Goal: Transaction & Acquisition: Purchase product/service

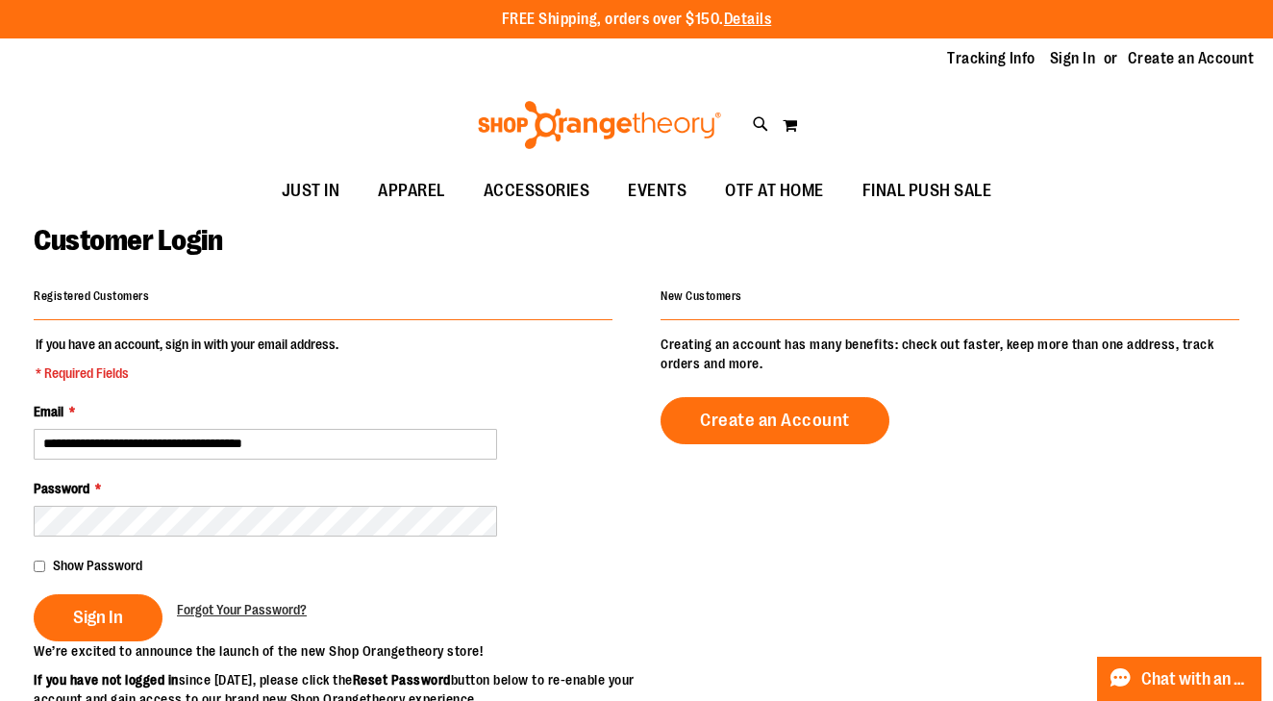
type input "**********"
click at [97, 615] on button "Sign In" at bounding box center [98, 617] width 129 height 47
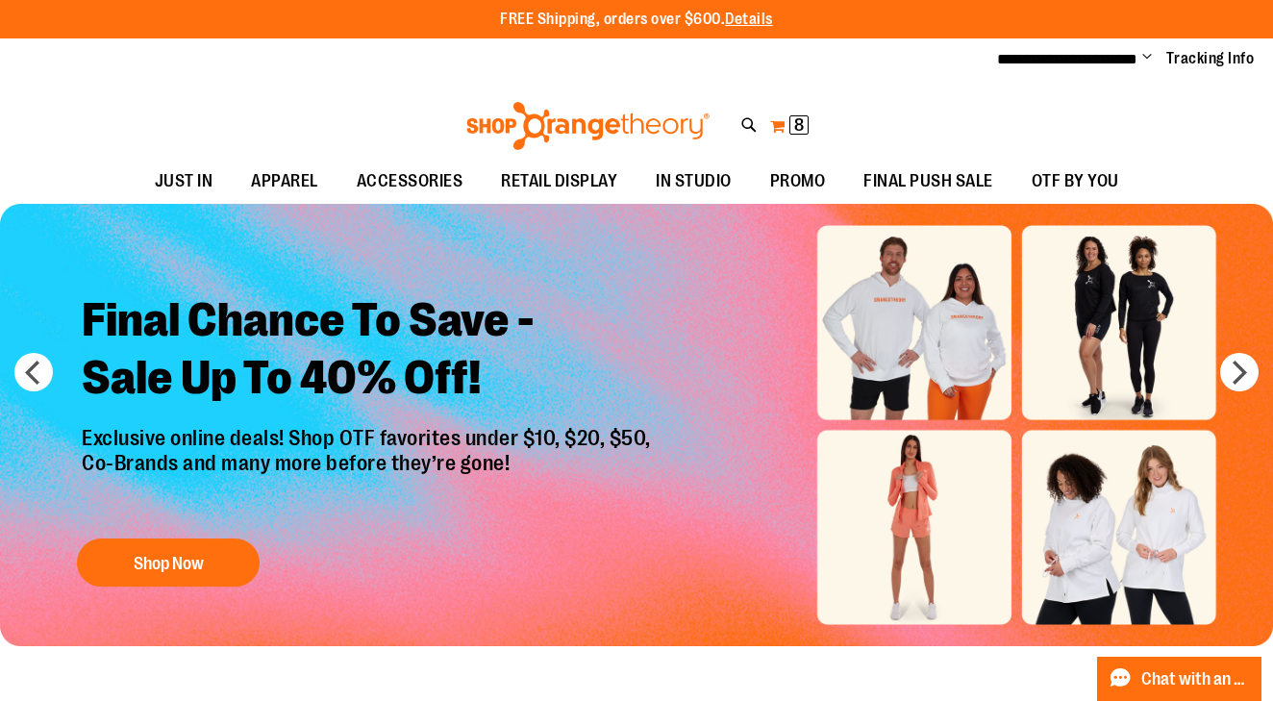
click at [792, 128] on span "8 8 items" at bounding box center [798, 124] width 19 height 19
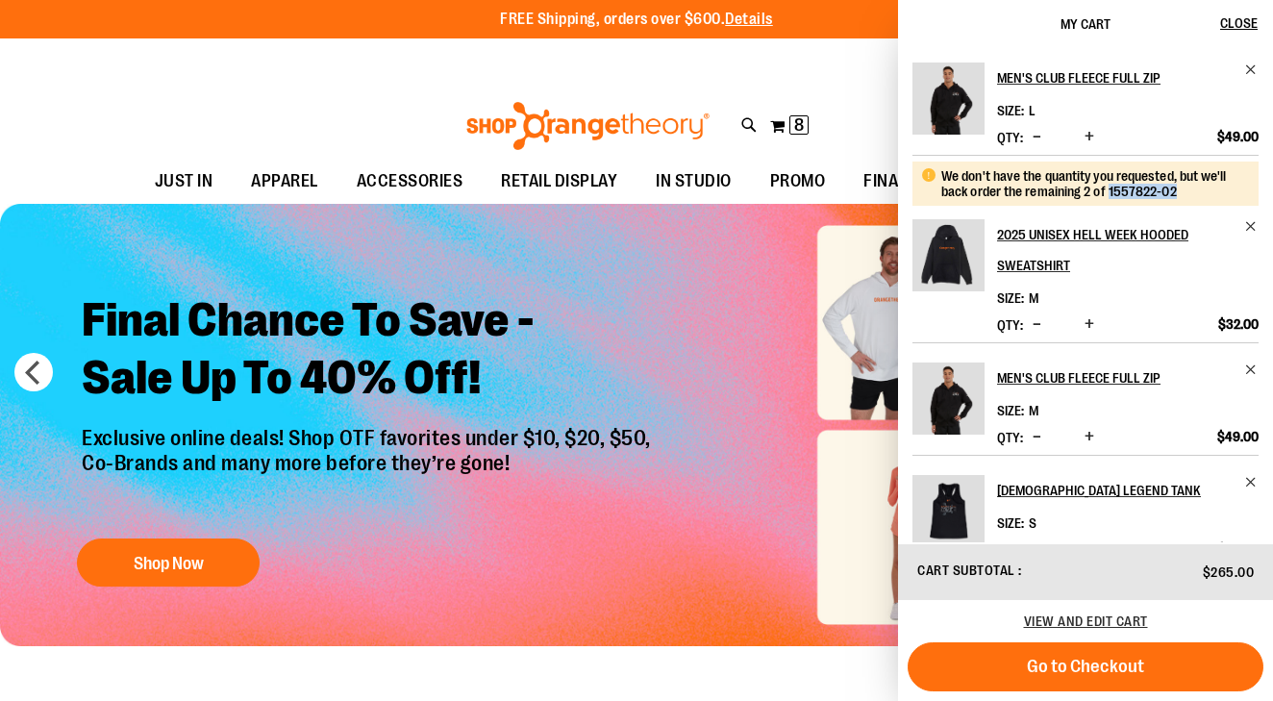
drag, startPoint x: 1178, startPoint y: 196, endPoint x: 1108, endPoint y: 196, distance: 69.2
click at [1108, 196] on div "We don't have the quantity you requested, but we'll back order the remaining 2 …" at bounding box center [1092, 183] width 303 height 31
copy div "1557822-02"
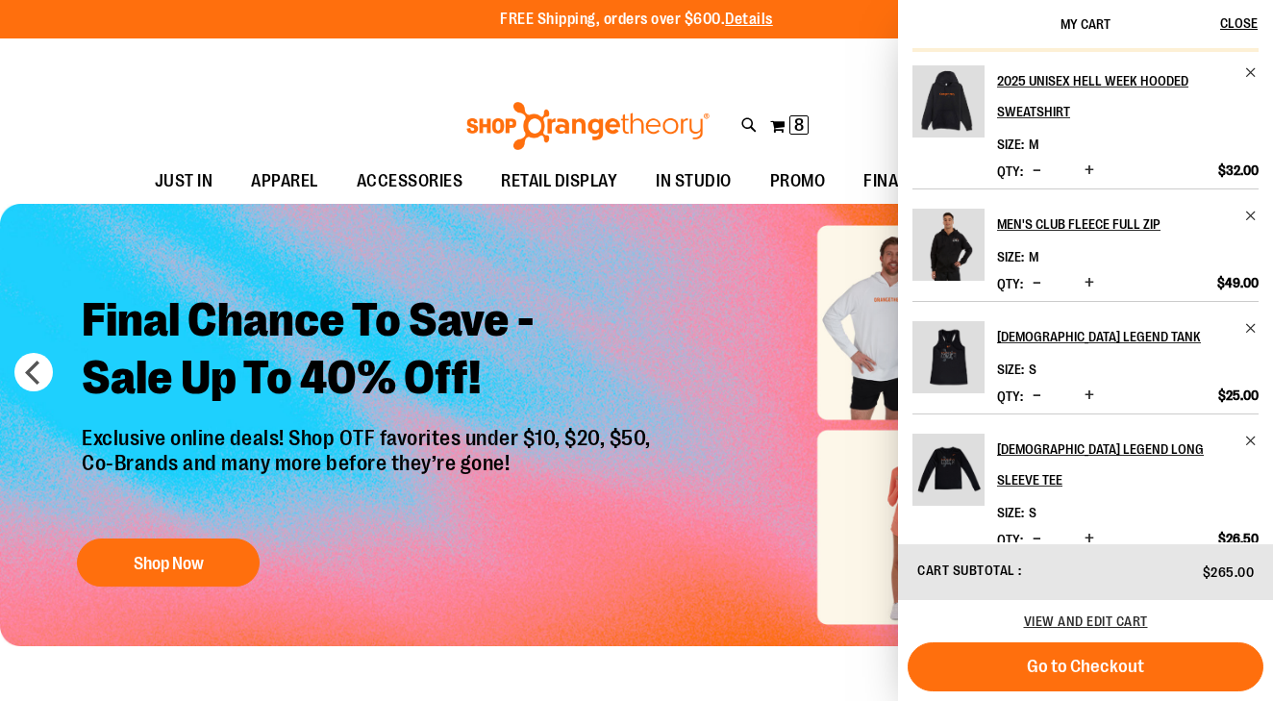
scroll to position [153, 0]
click at [1086, 335] on h2 "[DEMOGRAPHIC_DATA] Legend Tank" at bounding box center [1115, 337] width 236 height 31
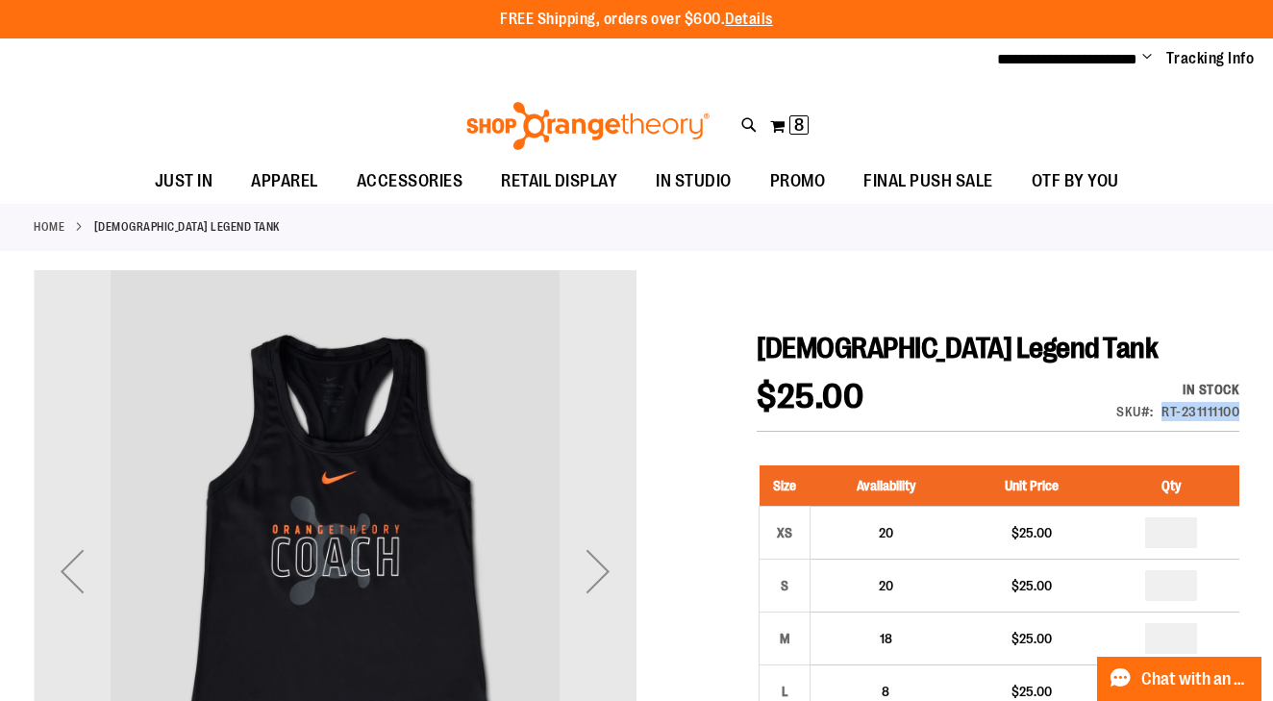
drag, startPoint x: 1163, startPoint y: 410, endPoint x: 1224, endPoint y: 417, distance: 60.9
click at [1224, 417] on div "RT-231111100" at bounding box center [1200, 411] width 78 height 19
drag, startPoint x: 1241, startPoint y: 412, endPoint x: 1177, endPoint y: 407, distance: 64.7
click at [1149, 361] on h1 "[DEMOGRAPHIC_DATA] Legend Tank" at bounding box center [998, 348] width 483 height 35
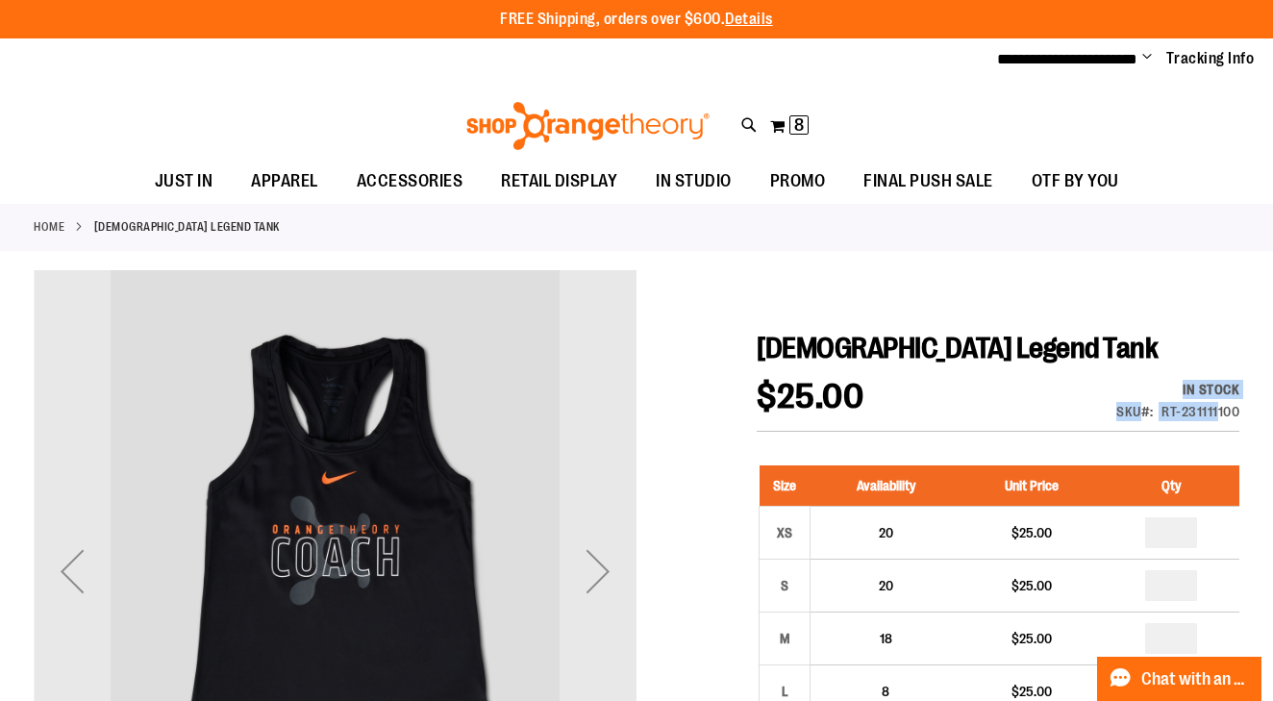
drag, startPoint x: 1239, startPoint y: 408, endPoint x: 1186, endPoint y: 370, distance: 64.8
drag, startPoint x: 1235, startPoint y: 409, endPoint x: 1163, endPoint y: 407, distance: 72.2
click at [1163, 407] on div "RT-231111100" at bounding box center [1200, 411] width 78 height 19
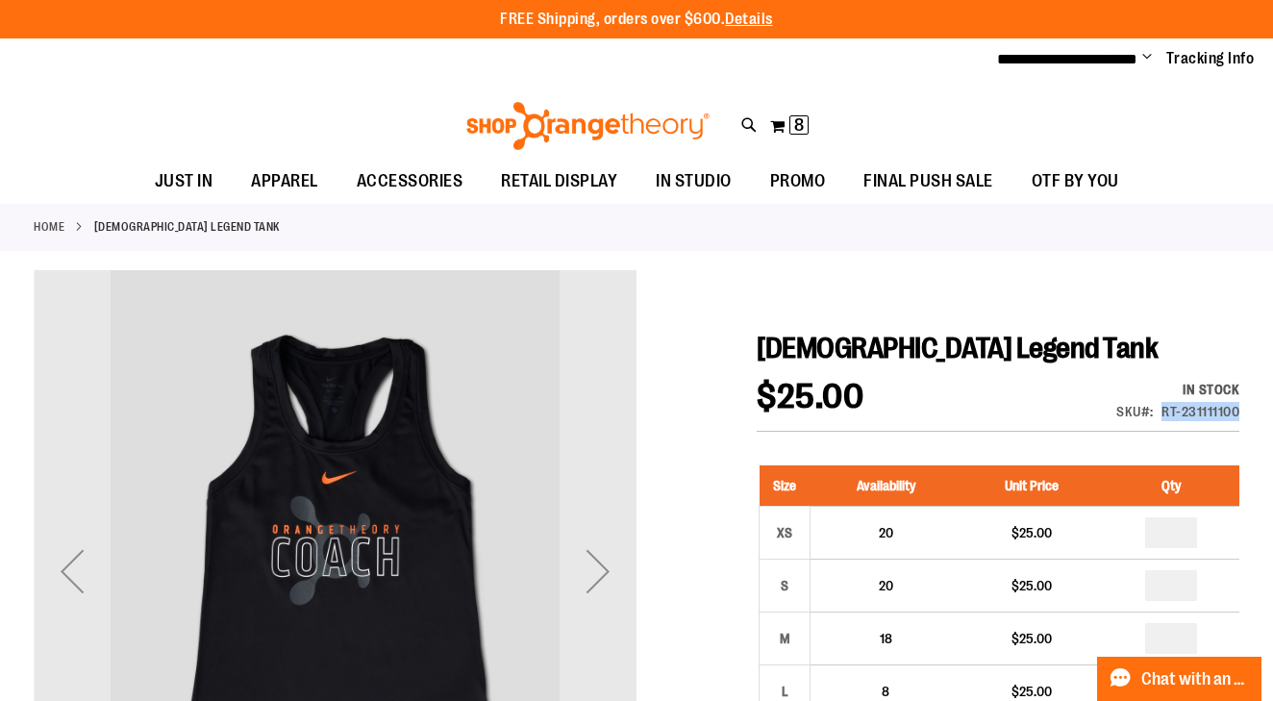
copy div "RT-231111100"
click at [952, 337] on span "[DEMOGRAPHIC_DATA] Legend Tank" at bounding box center [957, 348] width 401 height 33
click at [1137, 409] on strong "SKU" at bounding box center [1134, 411] width 37 height 15
click at [781, 119] on button "My Cart 8 8 items" at bounding box center [789, 126] width 40 height 31
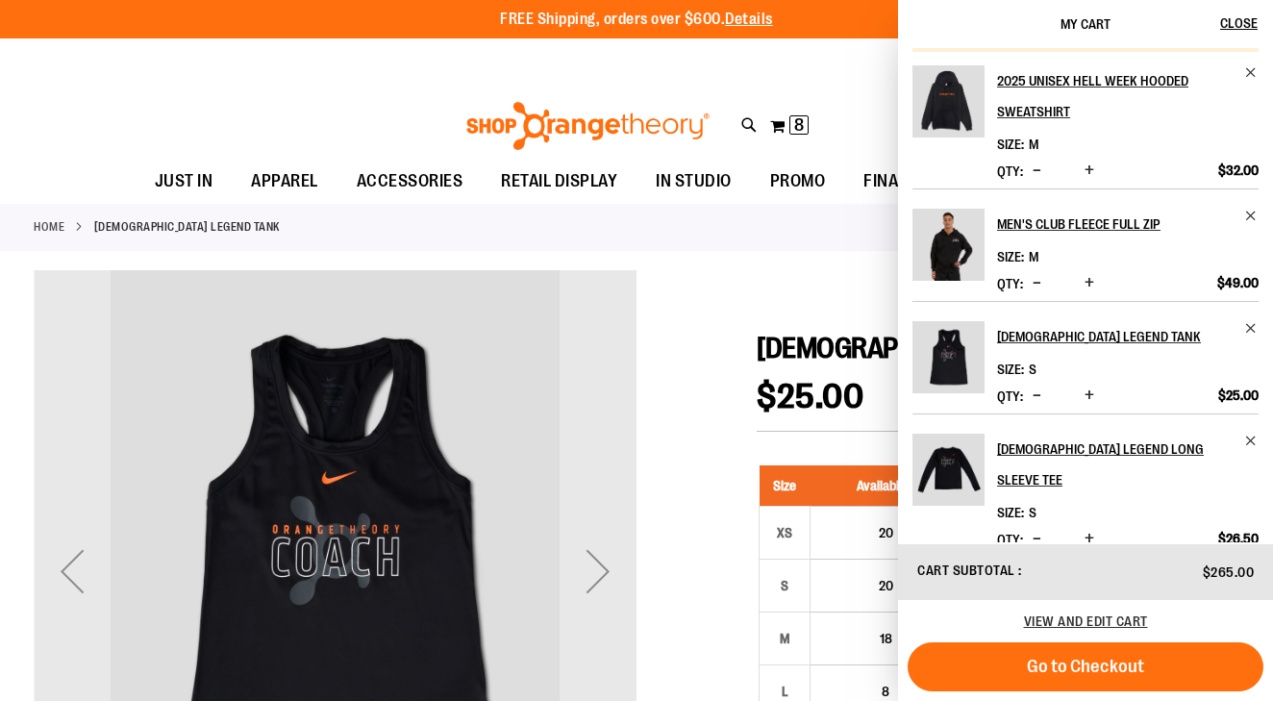
scroll to position [153, 0]
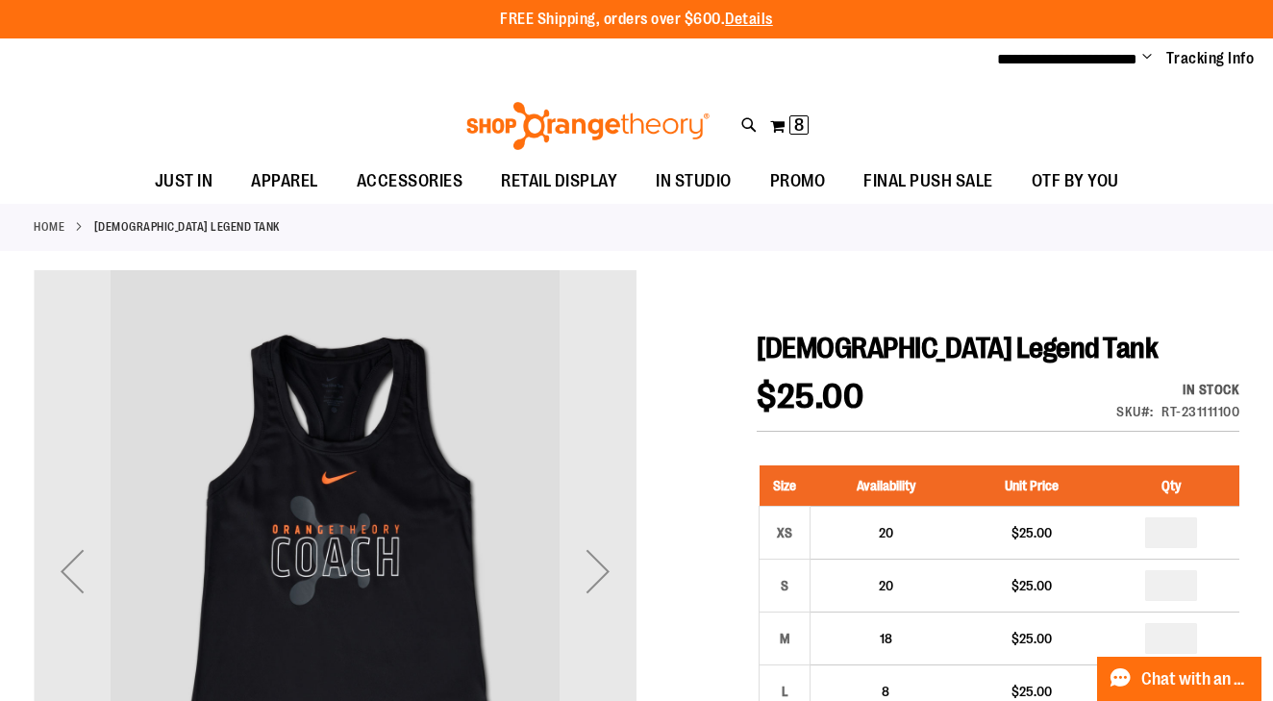
click at [758, 130] on div "Toggle Nav Search Popular Suggestions Advanced Search" at bounding box center [636, 121] width 1273 height 78
click at [783, 130] on button "My Cart 8 8 items" at bounding box center [789, 126] width 40 height 31
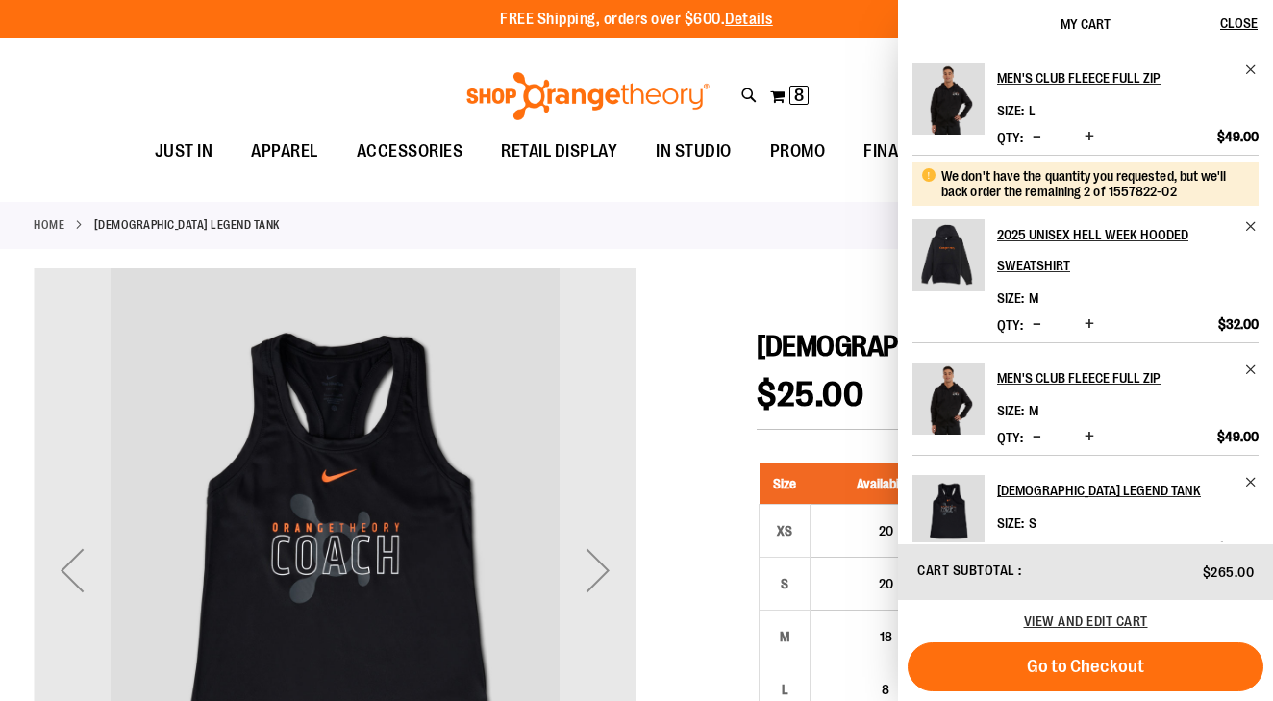
scroll to position [0, 0]
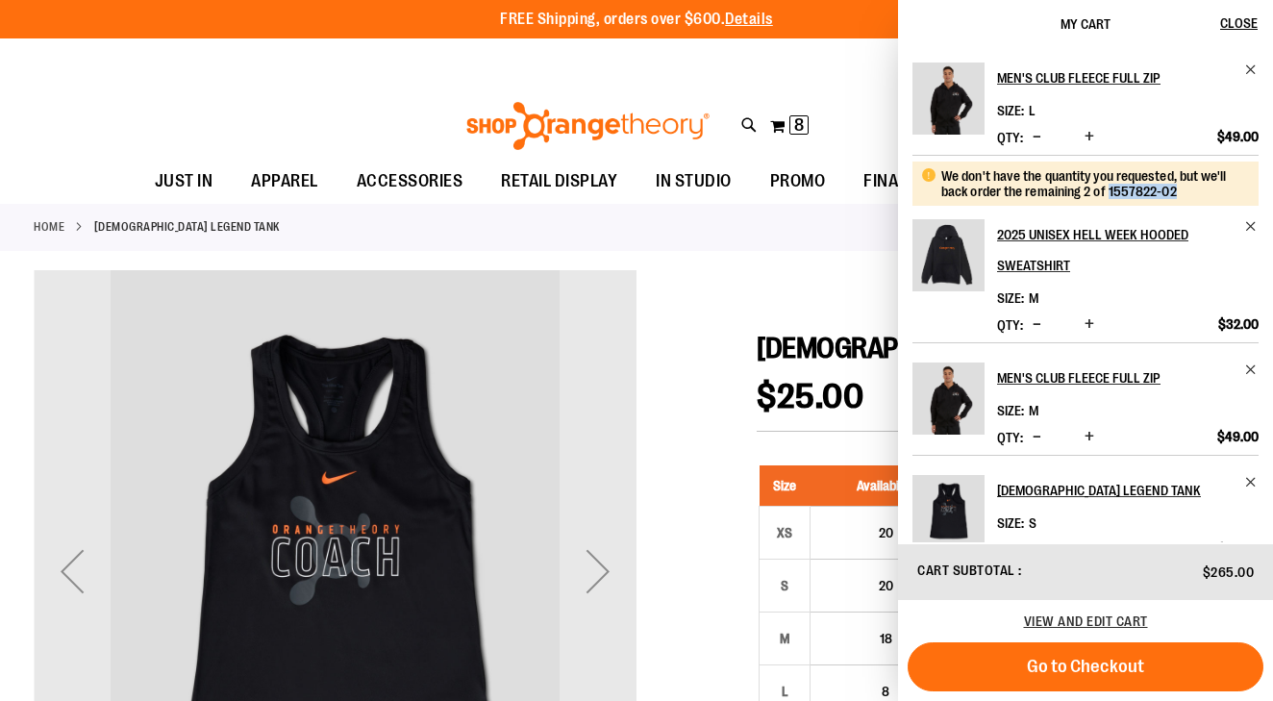
drag, startPoint x: 1182, startPoint y: 195, endPoint x: 1107, endPoint y: 197, distance: 75.0
click at [1107, 197] on div "We don't have the quantity you requested, but we'll back order the remaining 2 …" at bounding box center [1092, 183] width 303 height 31
copy div "1557822-02"
click at [1074, 81] on h2 "Men's Club Fleece Full Zip" at bounding box center [1115, 77] width 236 height 31
